Goal: Information Seeking & Learning: Learn about a topic

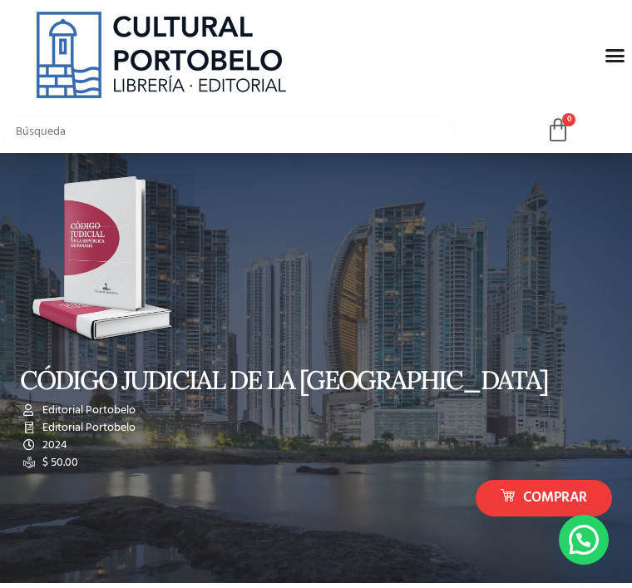
click at [352, 116] on input "text" at bounding box center [229, 132] width 454 height 32
type input "Demetrio"
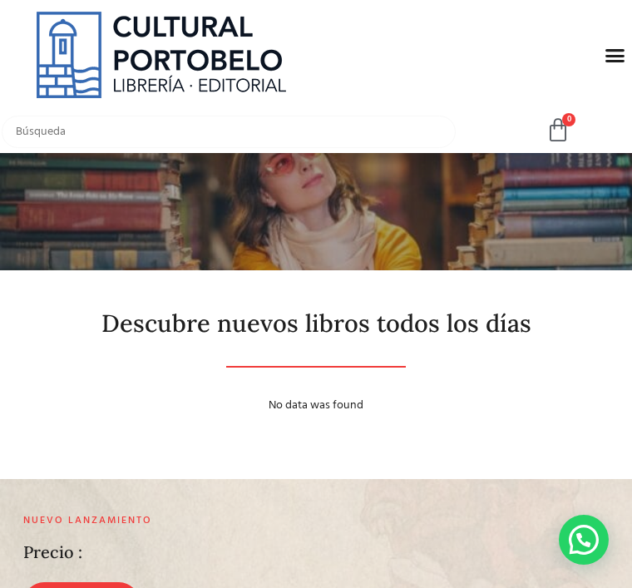
click at [249, 129] on input "text" at bounding box center [229, 132] width 454 height 32
click at [611, 48] on icon "Menu Toggle" at bounding box center [614, 55] width 21 height 21
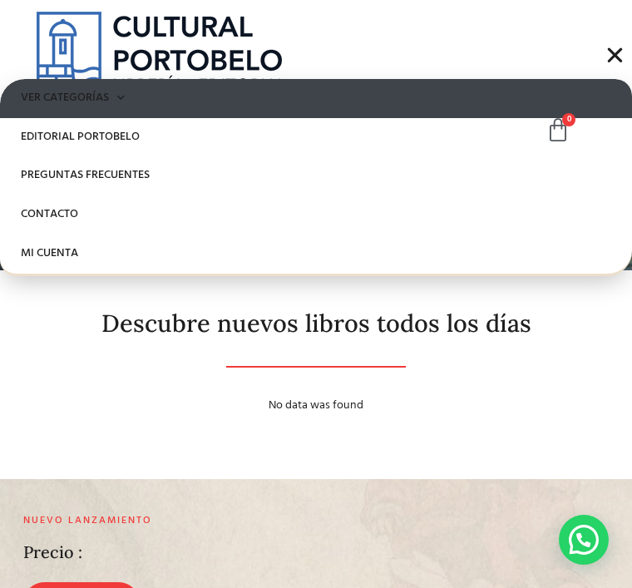
click at [74, 98] on link "Ver Categorías" at bounding box center [316, 98] width 632 height 39
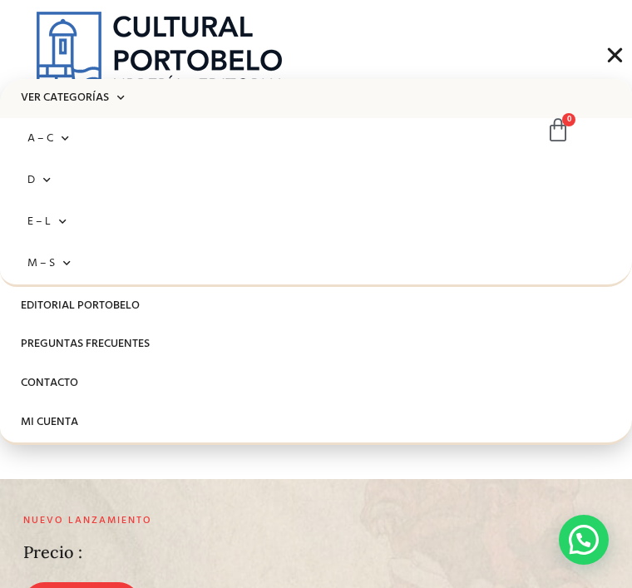
click at [47, 105] on link "Ver Categorías" at bounding box center [316, 98] width 632 height 39
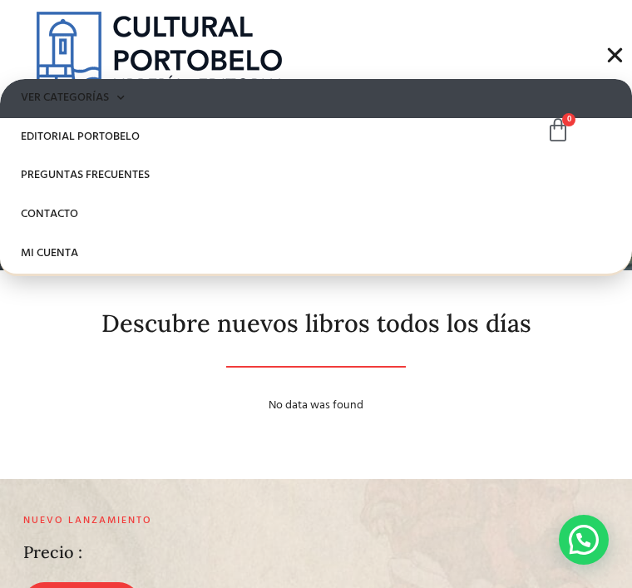
click at [47, 105] on link "Ver Categorías" at bounding box center [316, 98] width 632 height 39
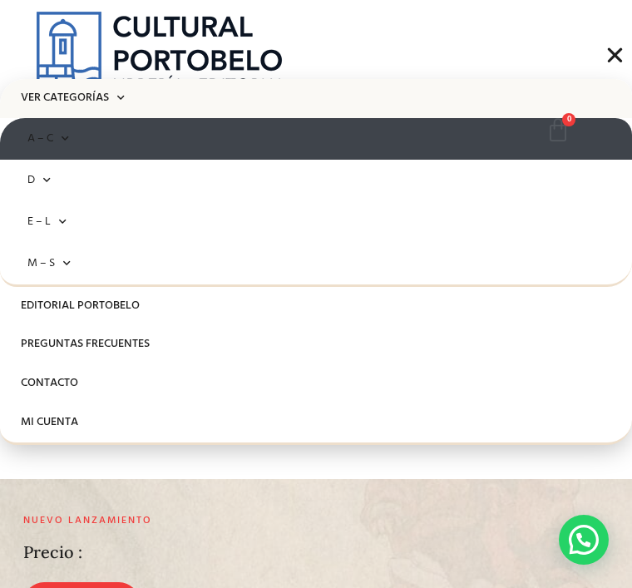
click at [58, 136] on span at bounding box center [61, 138] width 16 height 25
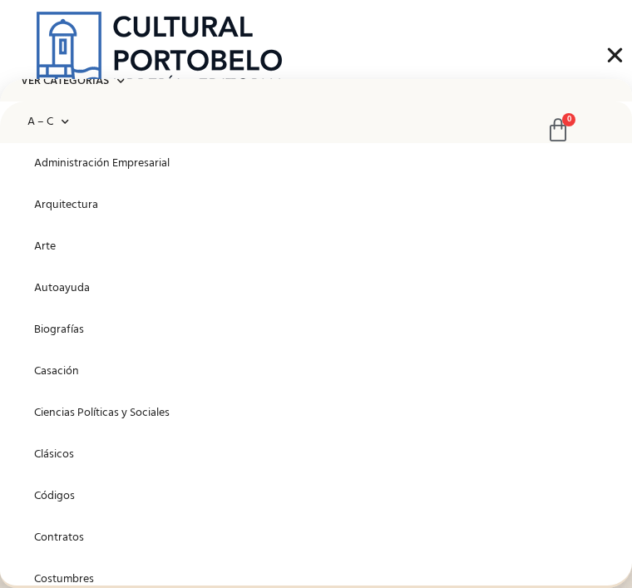
scroll to position [8, 0]
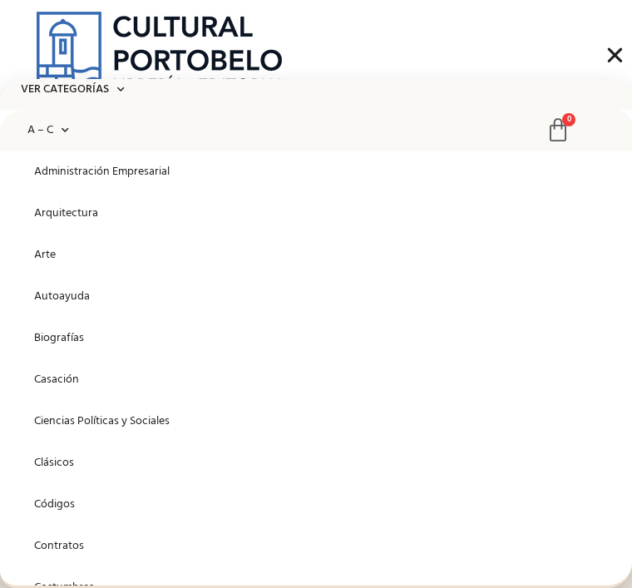
click at [554, 121] on icon at bounding box center [557, 130] width 25 height 25
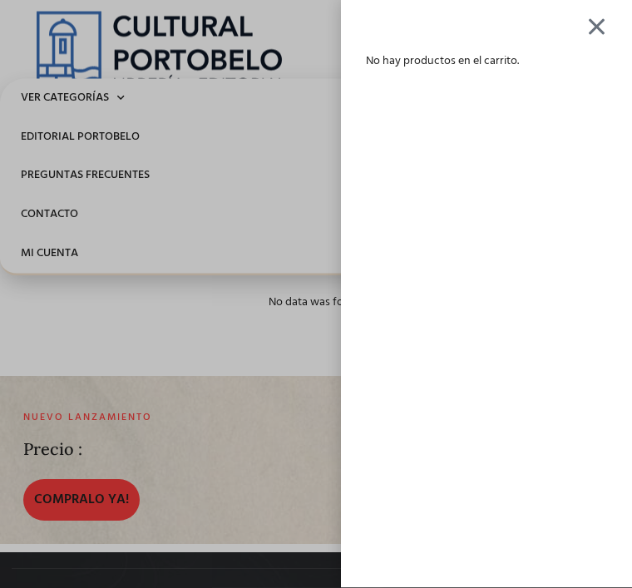
scroll to position [103, 0]
click at [590, 24] on div at bounding box center [596, 26] width 21 height 19
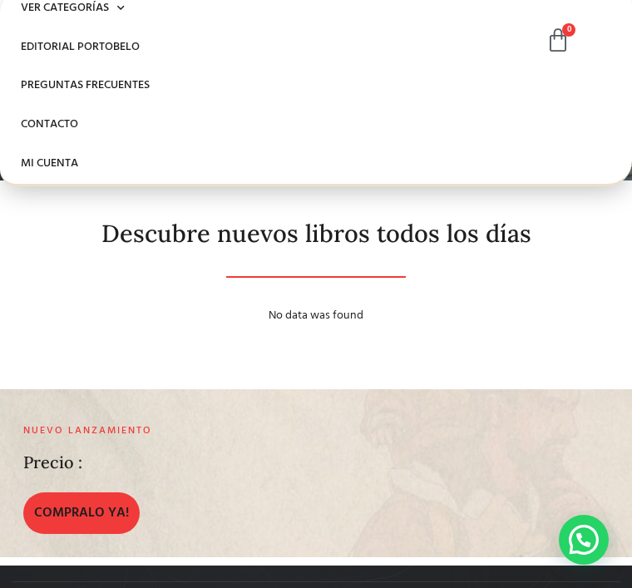
scroll to position [0, 0]
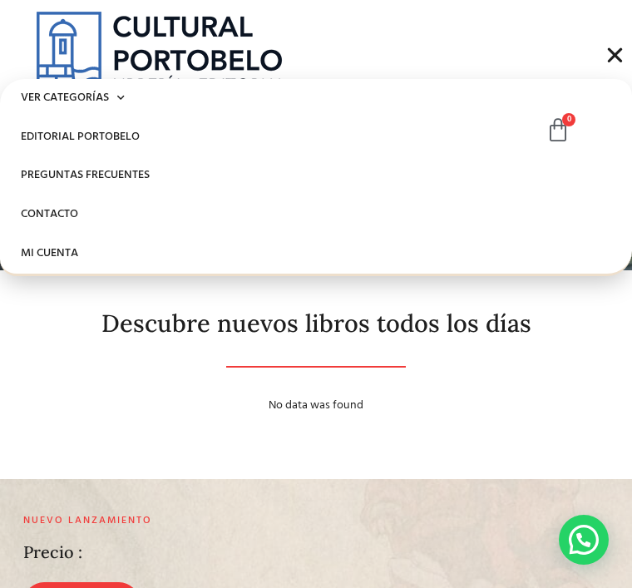
click at [617, 42] on div "Menu" at bounding box center [615, 55] width 32 height 32
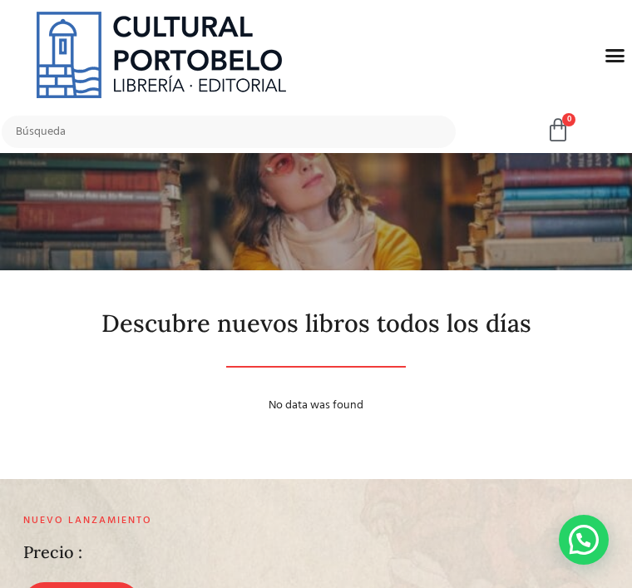
click at [608, 49] on icon "Menu Toggle" at bounding box center [614, 55] width 21 height 21
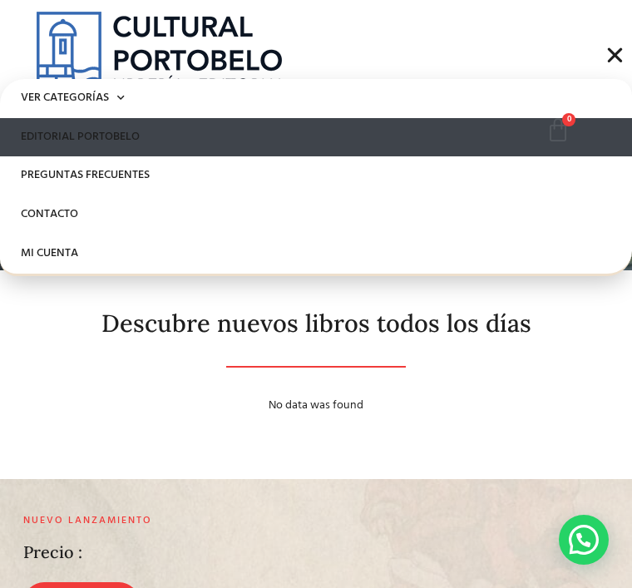
click at [85, 140] on link "Editorial Portobelo" at bounding box center [316, 137] width 632 height 39
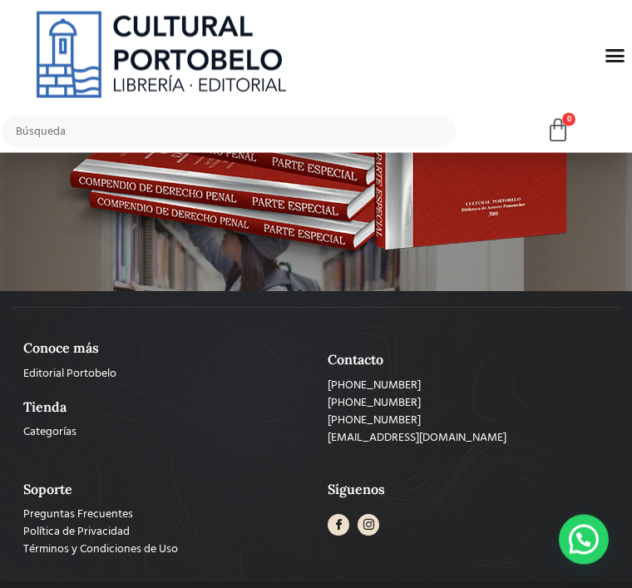
scroll to position [1378, 0]
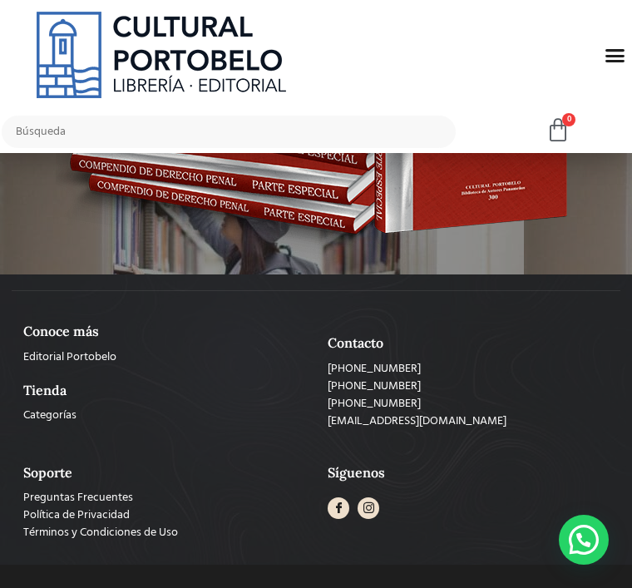
click at [54, 382] on h2 "Tienda" at bounding box center [163, 390] width 281 height 16
click at [46, 382] on h2 "Tienda" at bounding box center [163, 390] width 281 height 16
click at [49, 412] on span "Categorías" at bounding box center [49, 414] width 53 height 17
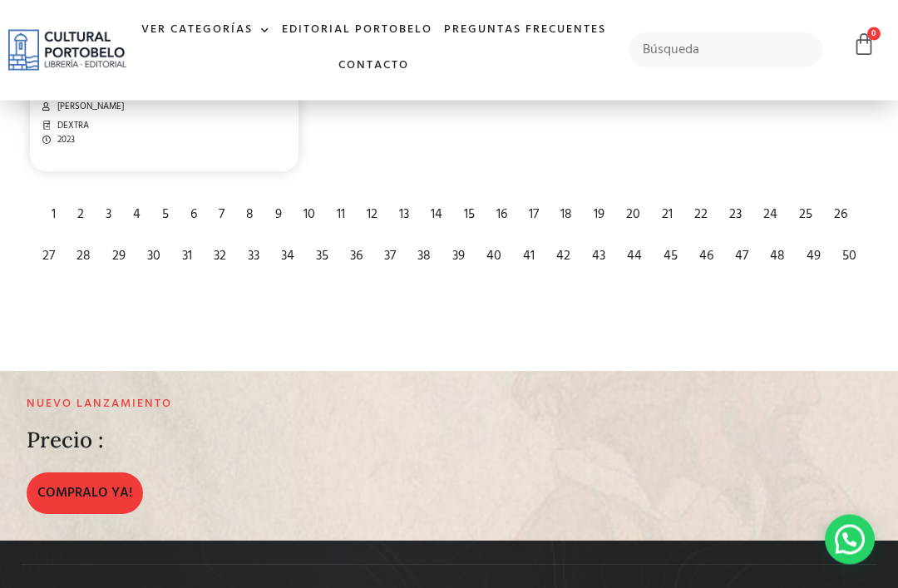
scroll to position [3124, 0]
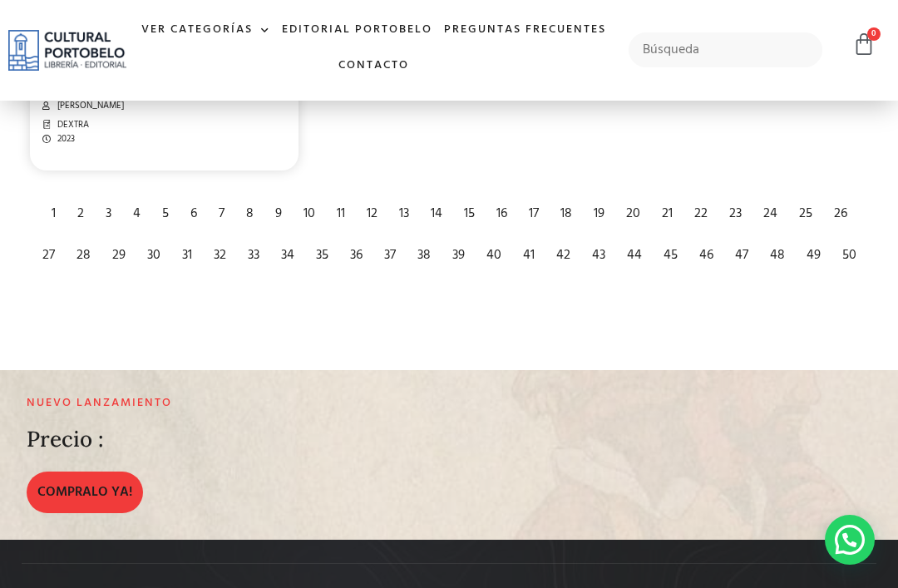
click at [81, 232] on div "2" at bounding box center [80, 213] width 23 height 37
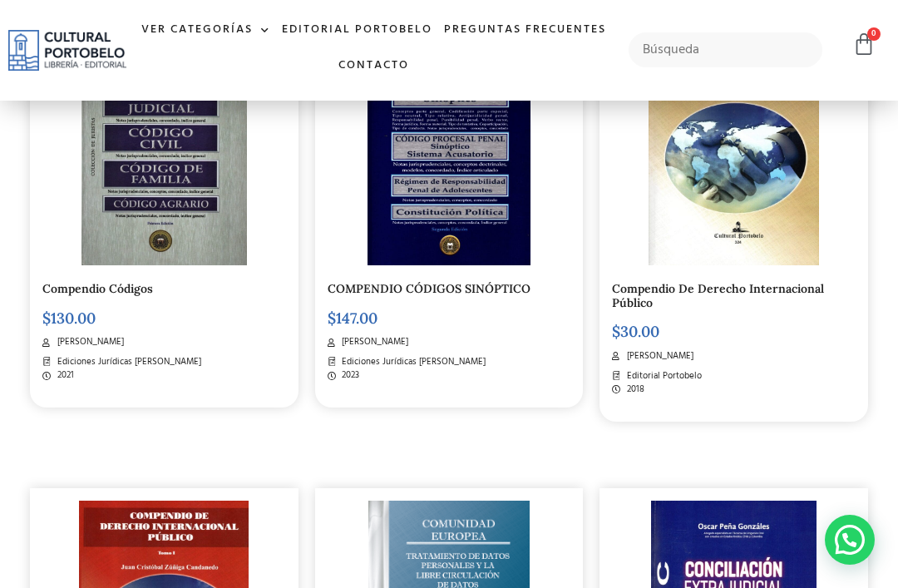
scroll to position [1429, 0]
